Goal: Task Accomplishment & Management: Use online tool/utility

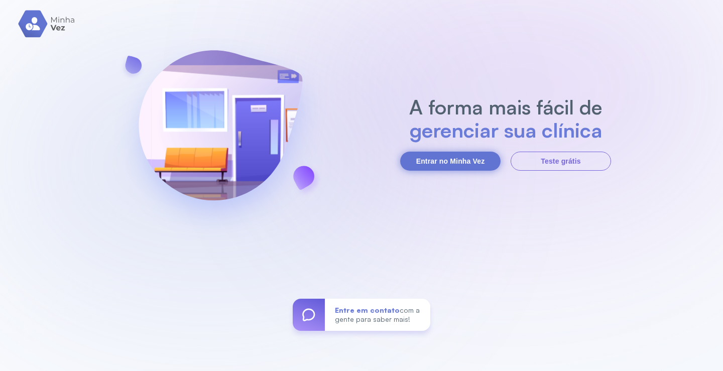
click at [472, 152] on button "Entrar no Minha Vez" at bounding box center [450, 161] width 100 height 19
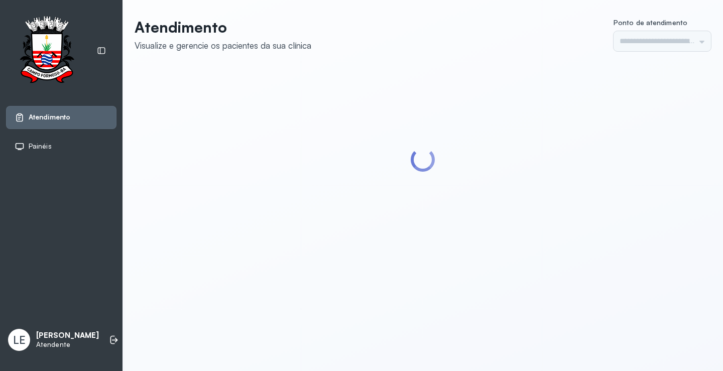
type input "*********"
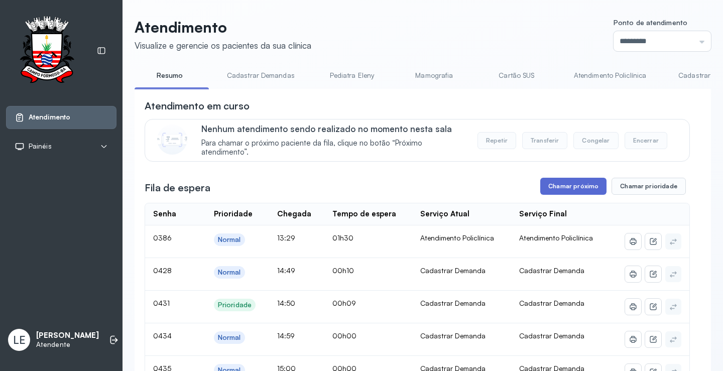
click at [555, 185] on button "Chamar próximo" at bounding box center [574, 186] width 66 height 17
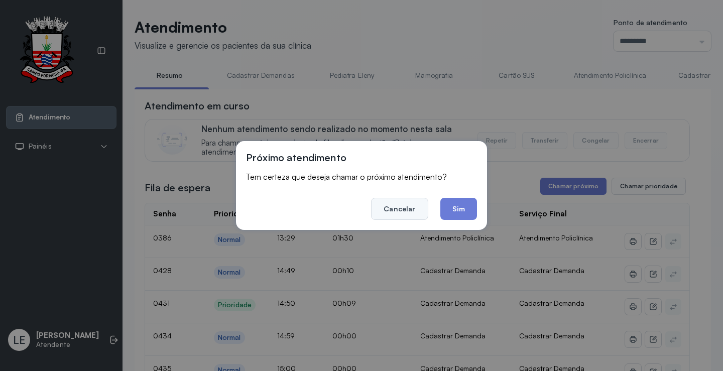
click at [386, 209] on button "Cancelar" at bounding box center [399, 209] width 57 height 22
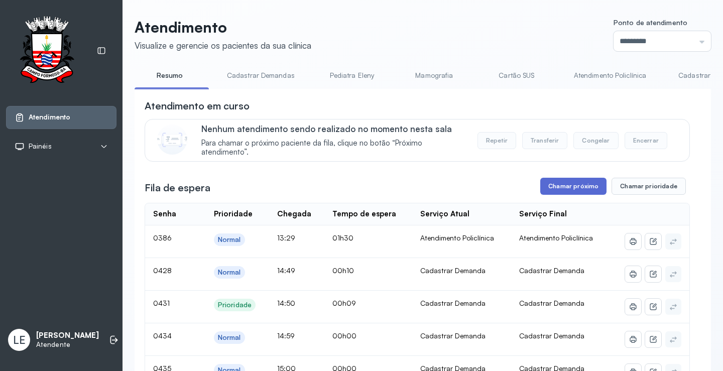
click at [566, 188] on button "Chamar próximo" at bounding box center [574, 186] width 66 height 17
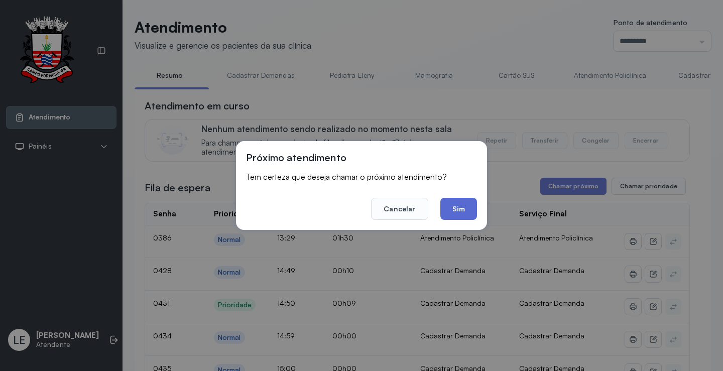
click at [467, 206] on button "Sim" at bounding box center [459, 209] width 37 height 22
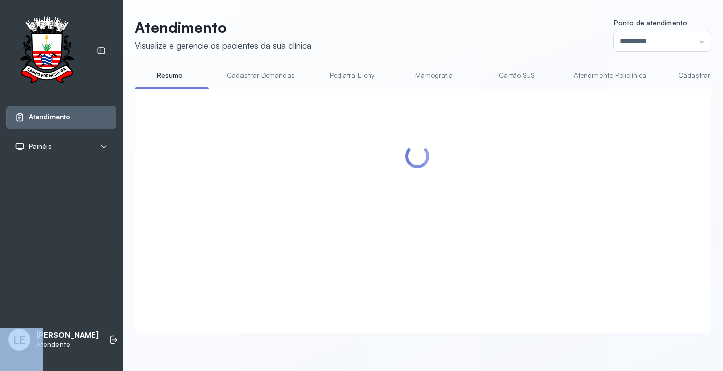
click at [467, 206] on div at bounding box center [418, 199] width 546 height 200
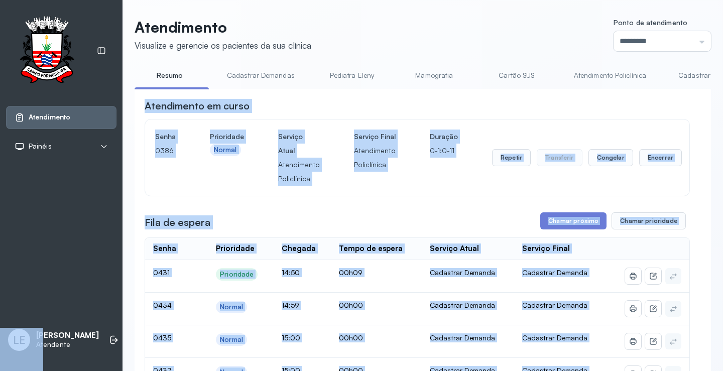
click at [462, 171] on div "Senha [SECURITY_DATA] Prioridade Normal Serviço Atual Atendimento Policlínica S…" at bounding box center [417, 158] width 524 height 56
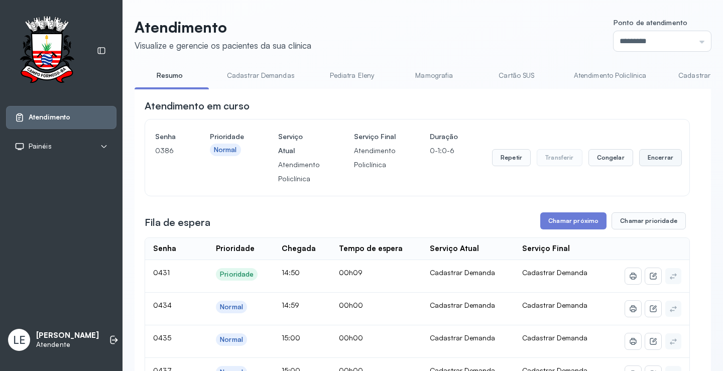
click at [649, 163] on button "Encerrar" at bounding box center [661, 157] width 43 height 17
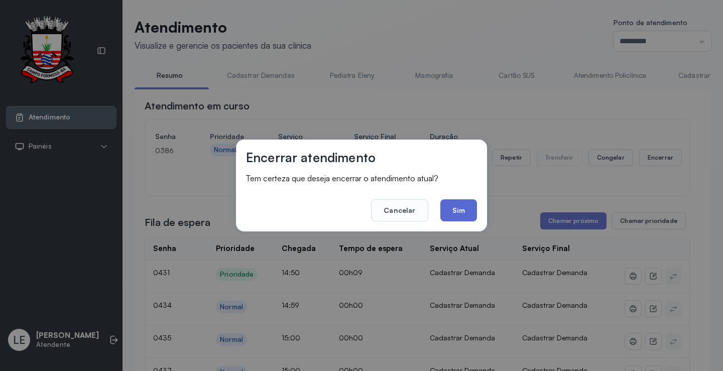
click at [462, 201] on button "Sim" at bounding box center [459, 210] width 37 height 22
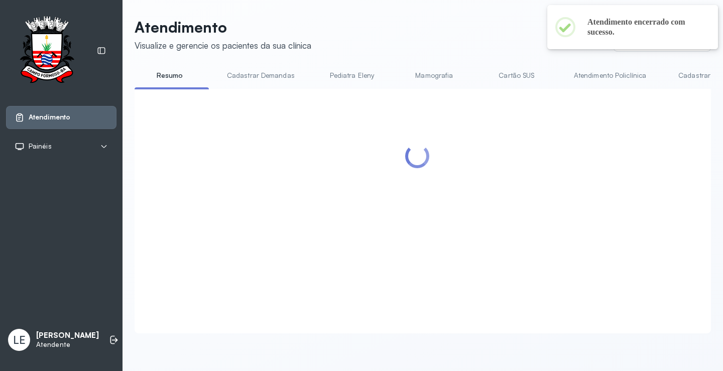
scroll to position [1, 0]
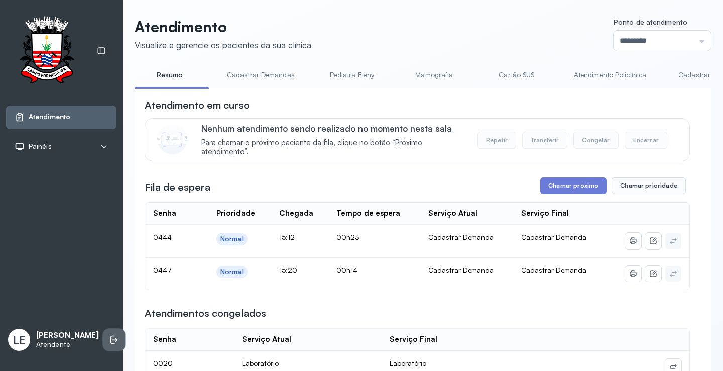
click at [109, 335] on icon at bounding box center [114, 340] width 10 height 10
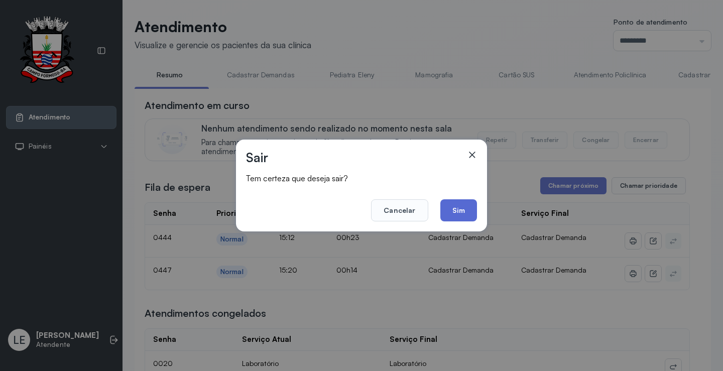
click at [469, 213] on button "Sim" at bounding box center [459, 210] width 37 height 22
